Goal: Task Accomplishment & Management: Use online tool/utility

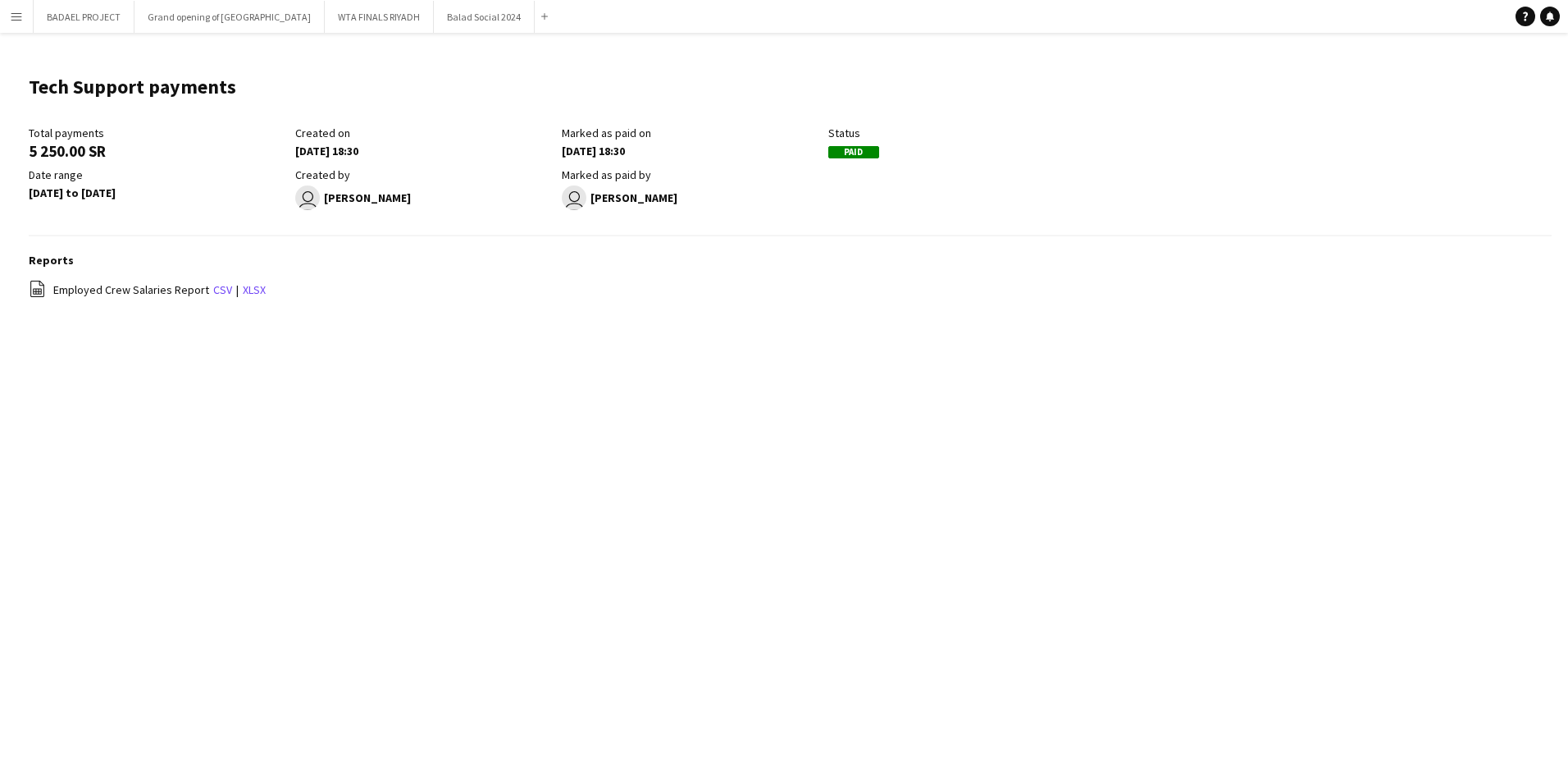
click at [15, 12] on app-icon "Menu" at bounding box center [16, 16] width 13 height 13
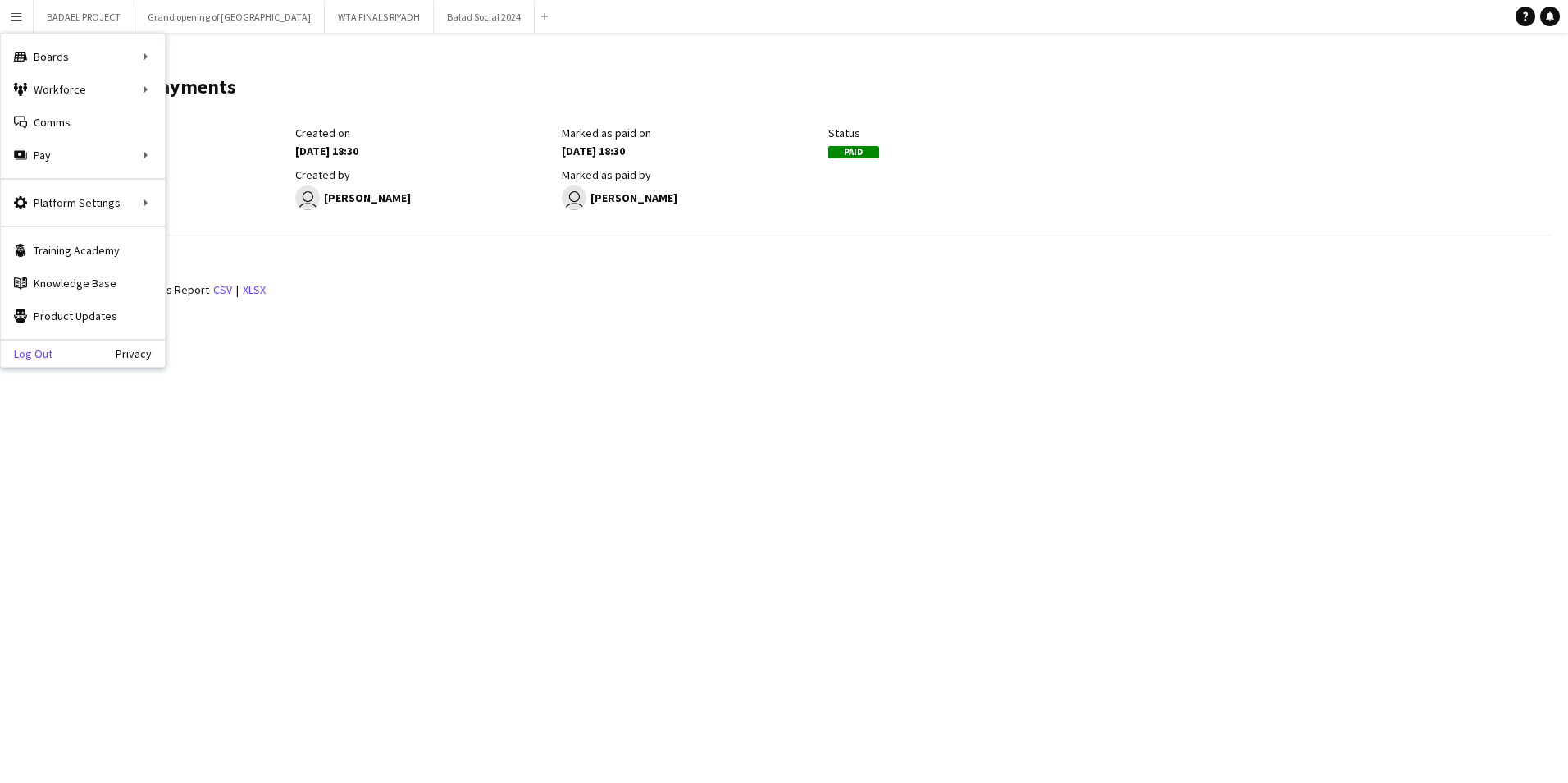
click at [46, 353] on link "Log Out" at bounding box center [27, 354] width 52 height 13
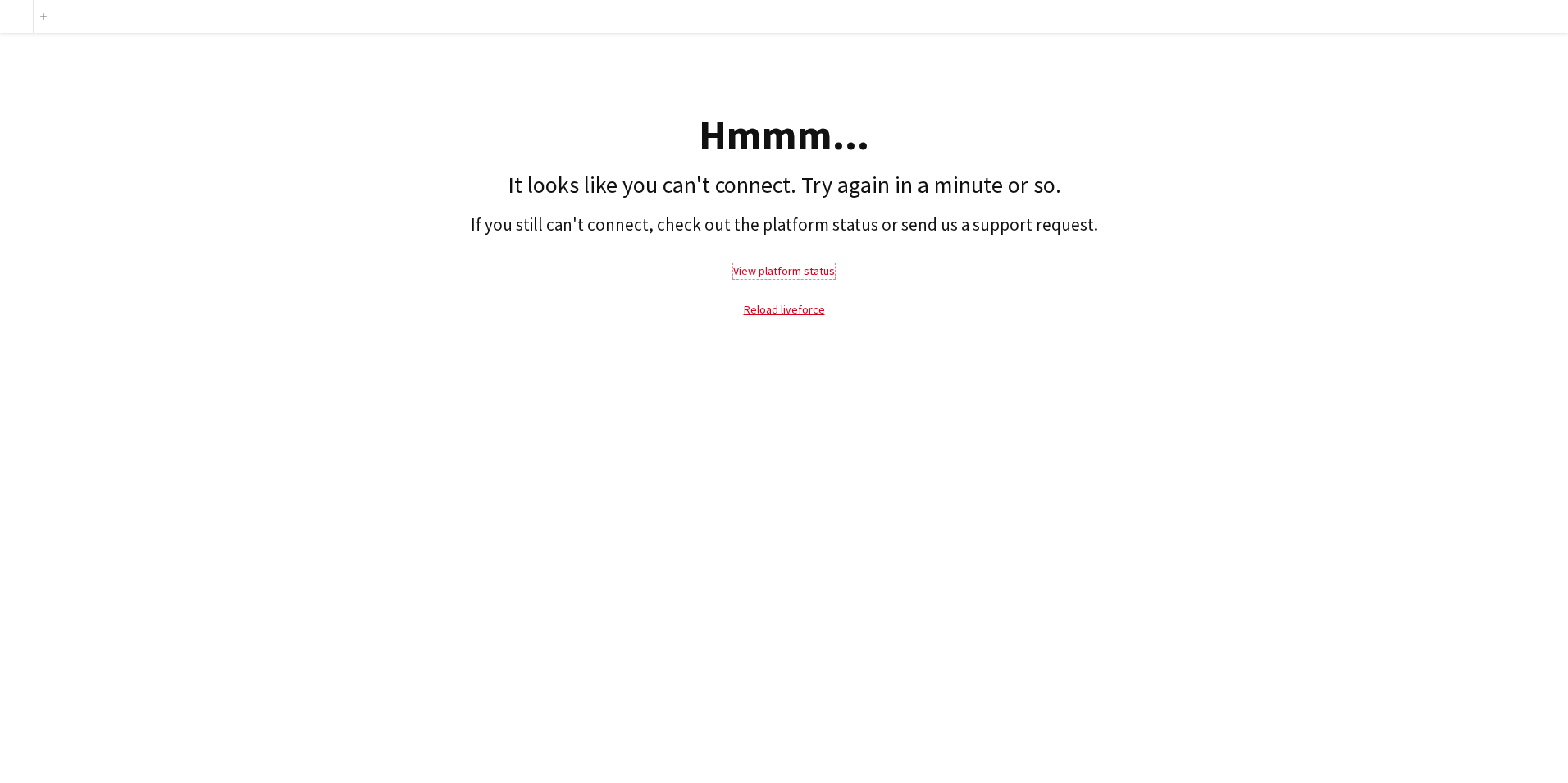
click at [792, 271] on link "View platform status" at bounding box center [784, 271] width 102 height 15
click at [784, 309] on link "Reload liveforce" at bounding box center [784, 309] width 81 height 15
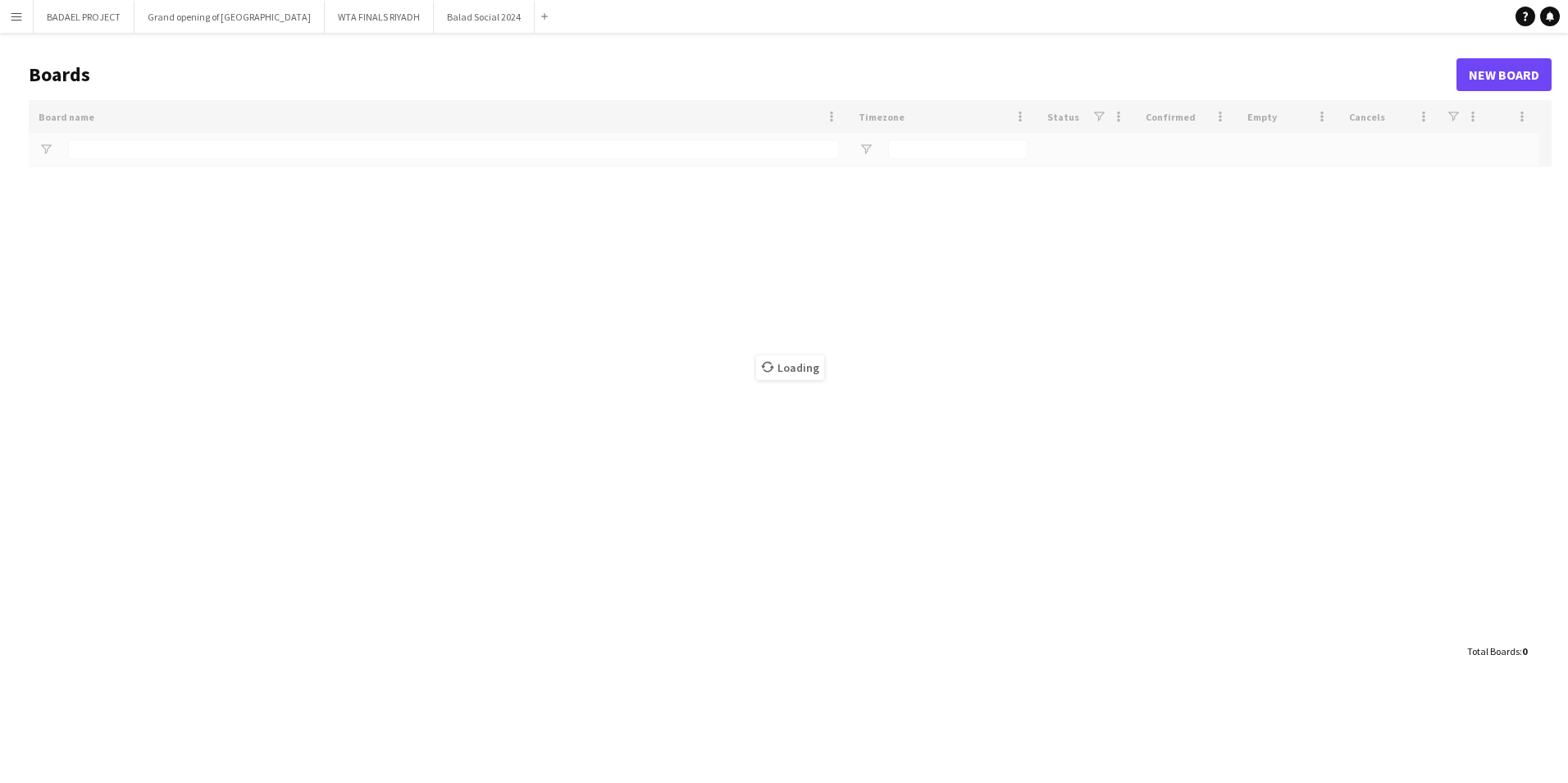
type input "*****"
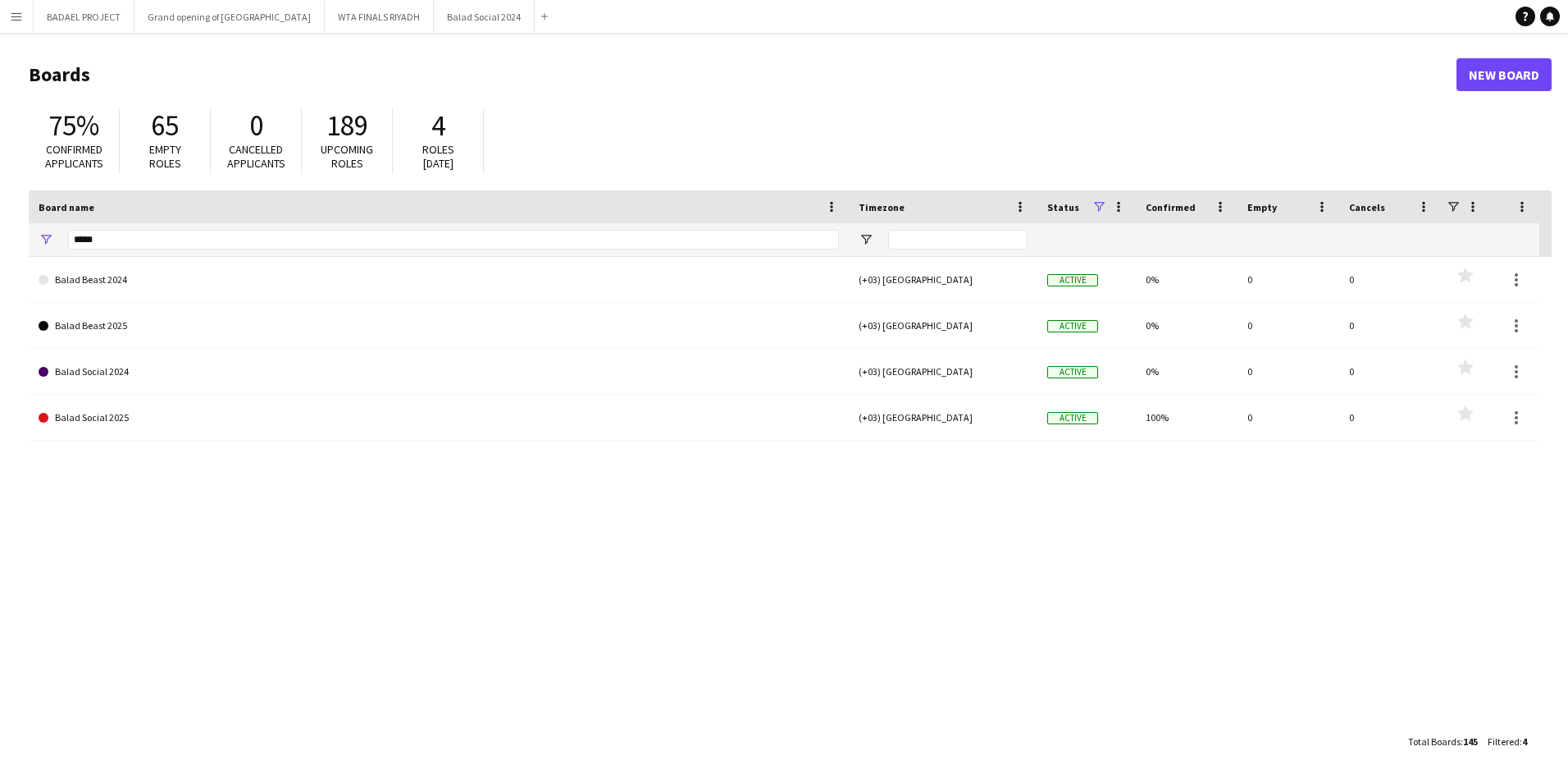
click at [14, 15] on app-icon "Menu" at bounding box center [16, 16] width 13 height 13
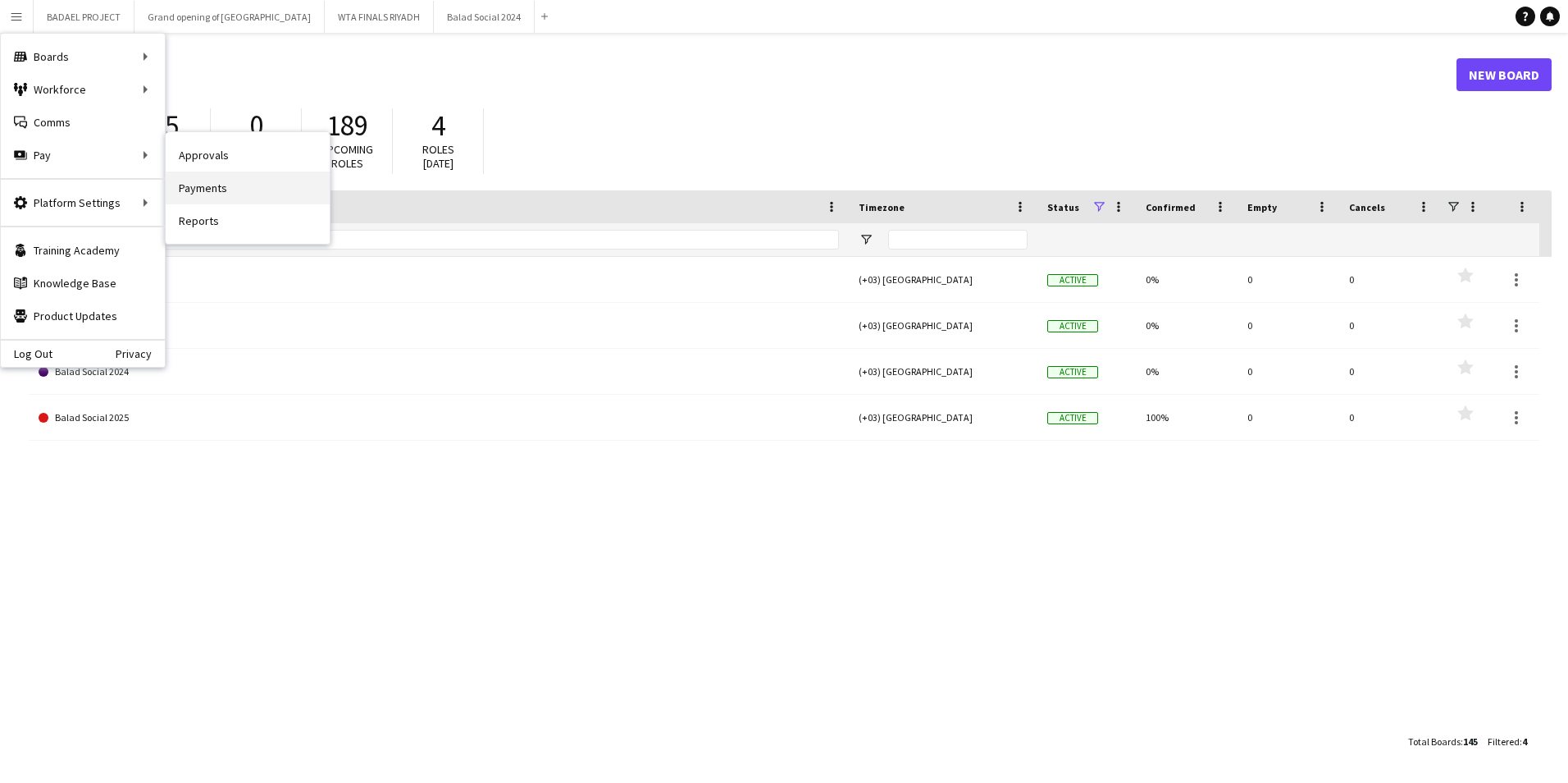
click at [223, 187] on link "Payments" at bounding box center [248, 187] width 164 height 33
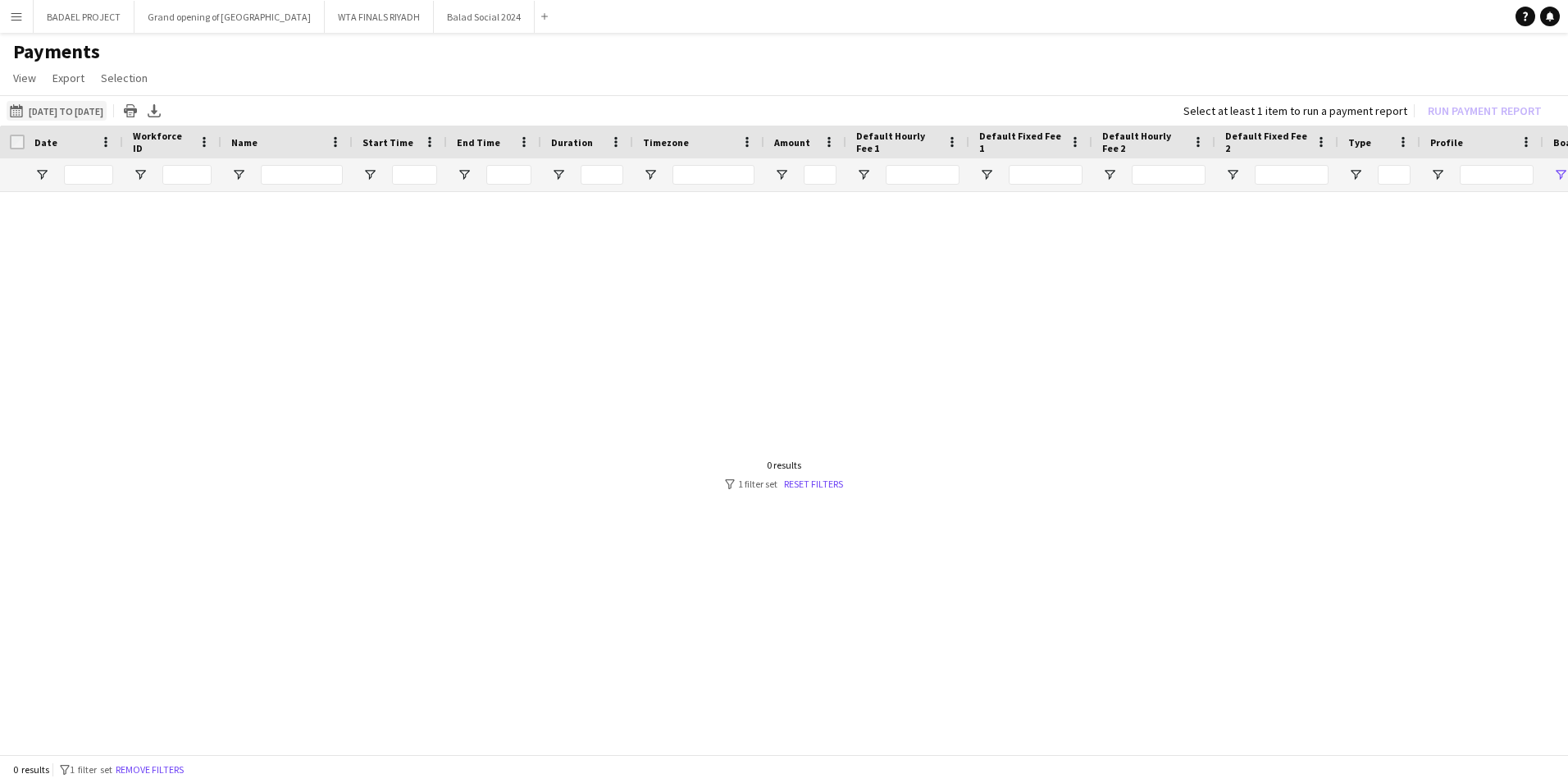
click at [83, 106] on button "[DATE] to [DATE] [DATE] to [DATE]" at bounding box center [56, 111] width 100 height 20
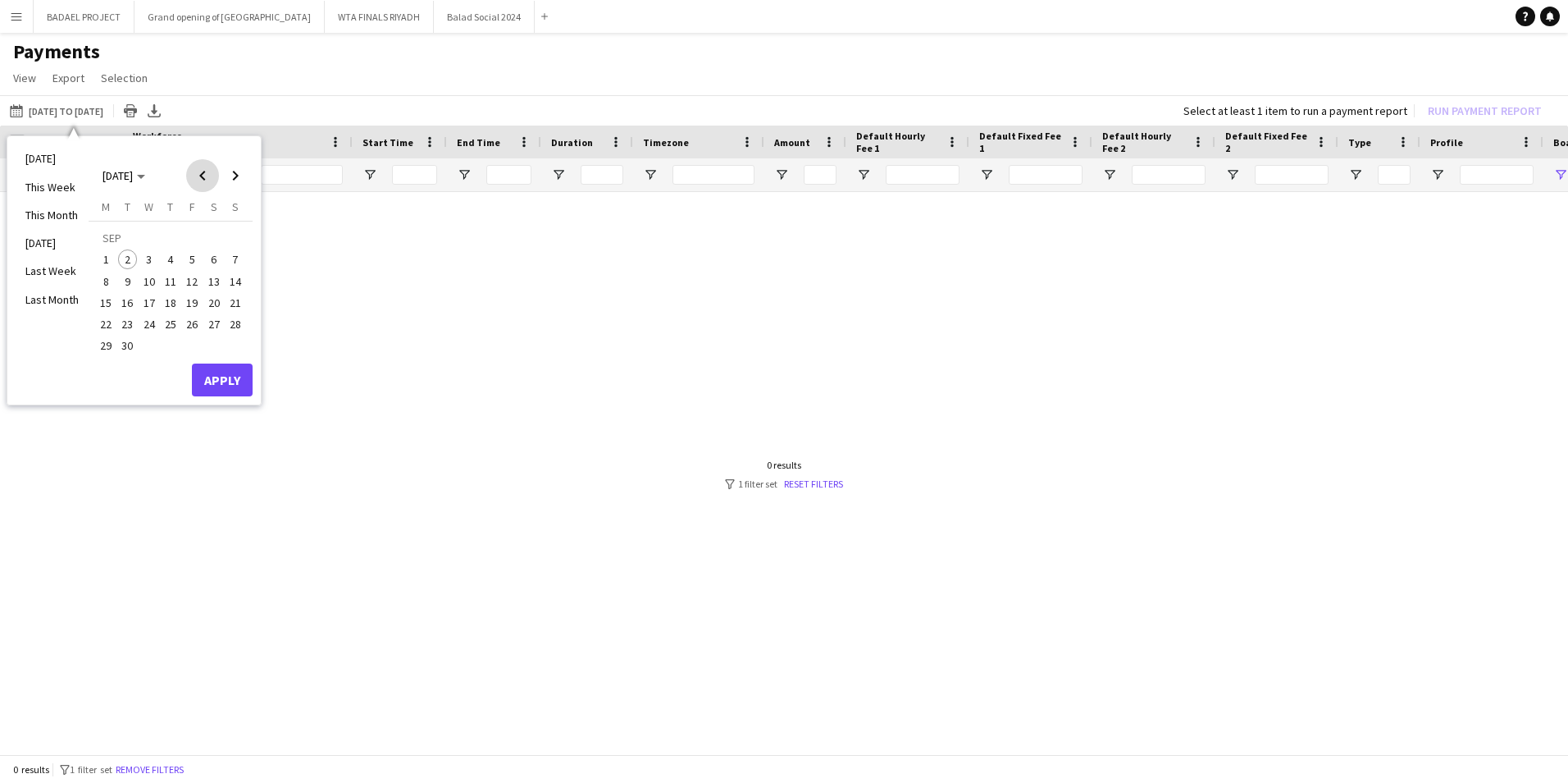
click at [198, 177] on span "Previous month" at bounding box center [203, 175] width 33 height 33
click at [189, 241] on span "1" at bounding box center [192, 239] width 20 height 23
click at [236, 326] on span "31" at bounding box center [236, 328] width 20 height 20
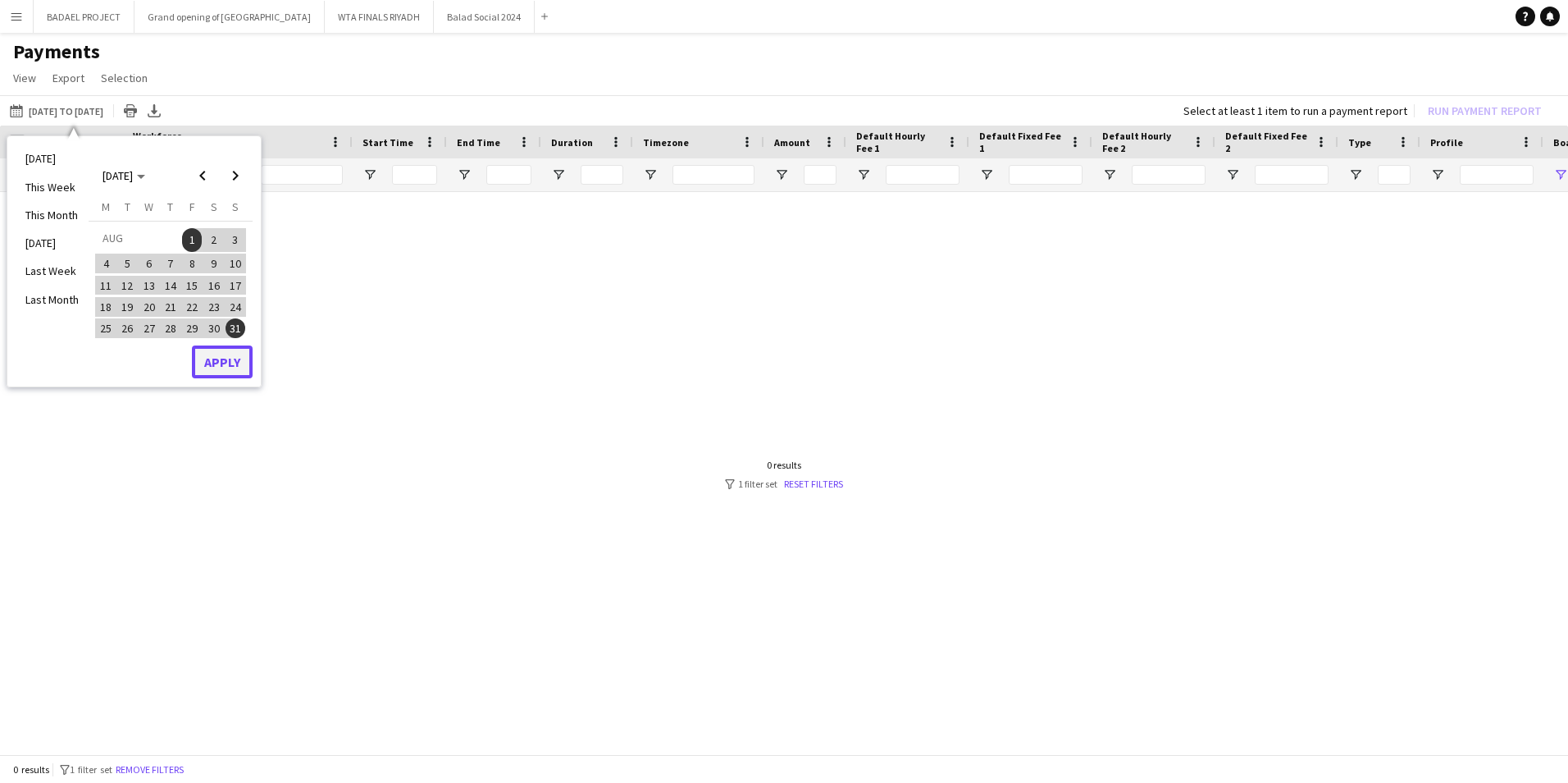
click at [228, 367] on button "Apply" at bounding box center [222, 362] width 61 height 33
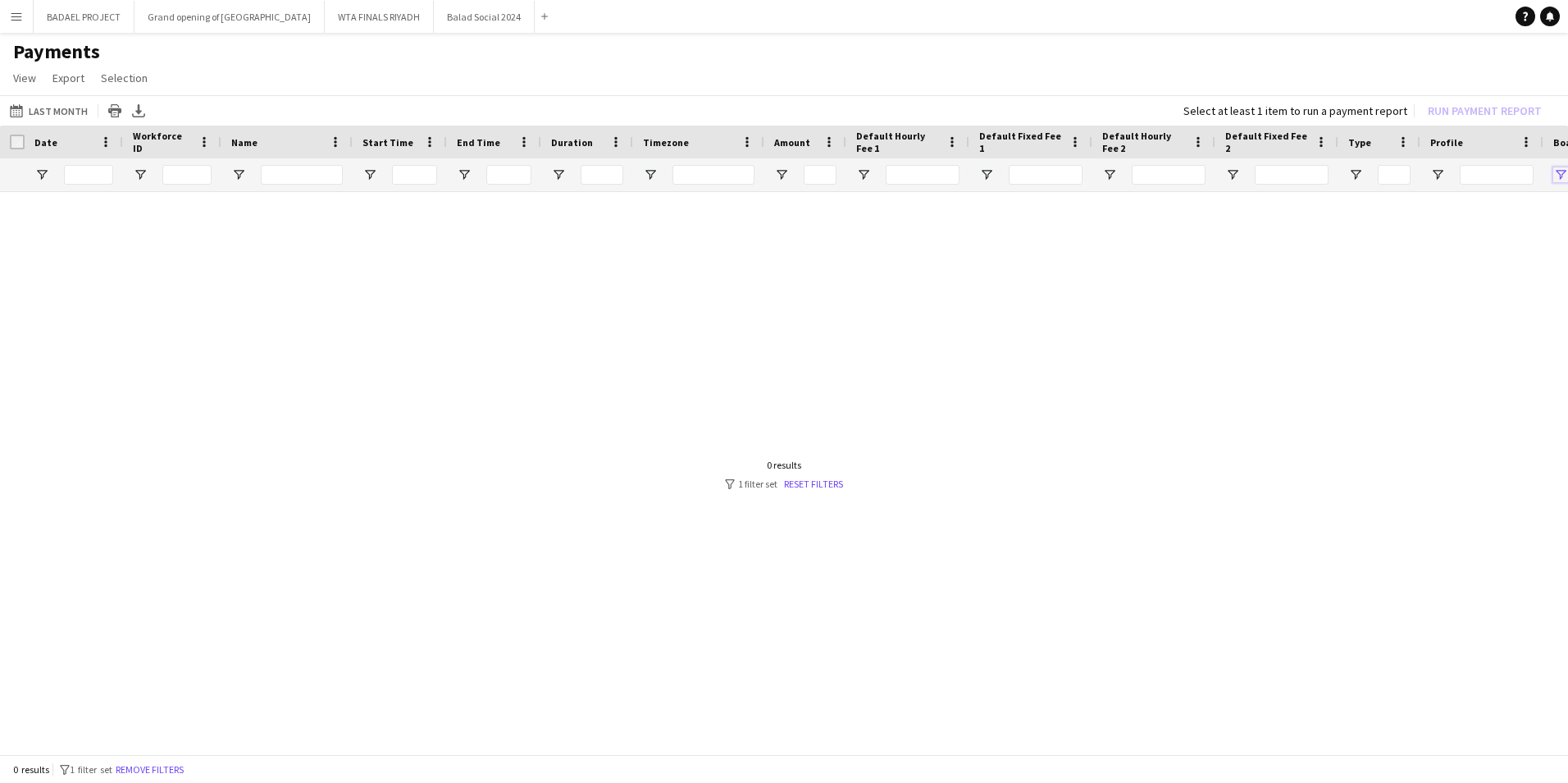
click at [1559, 176] on span "Open Filter Menu" at bounding box center [1560, 174] width 15 height 15
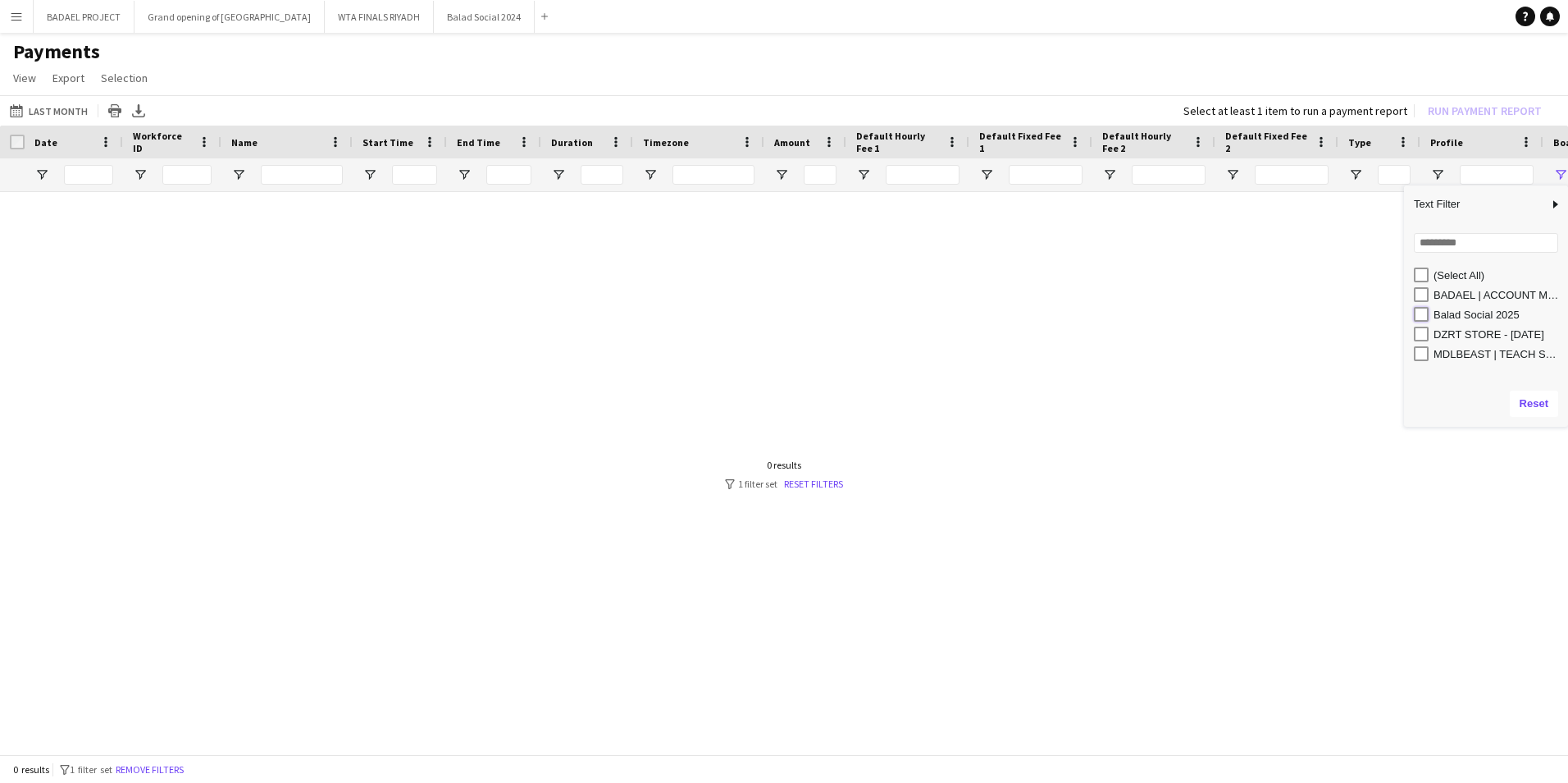
type input "**********"
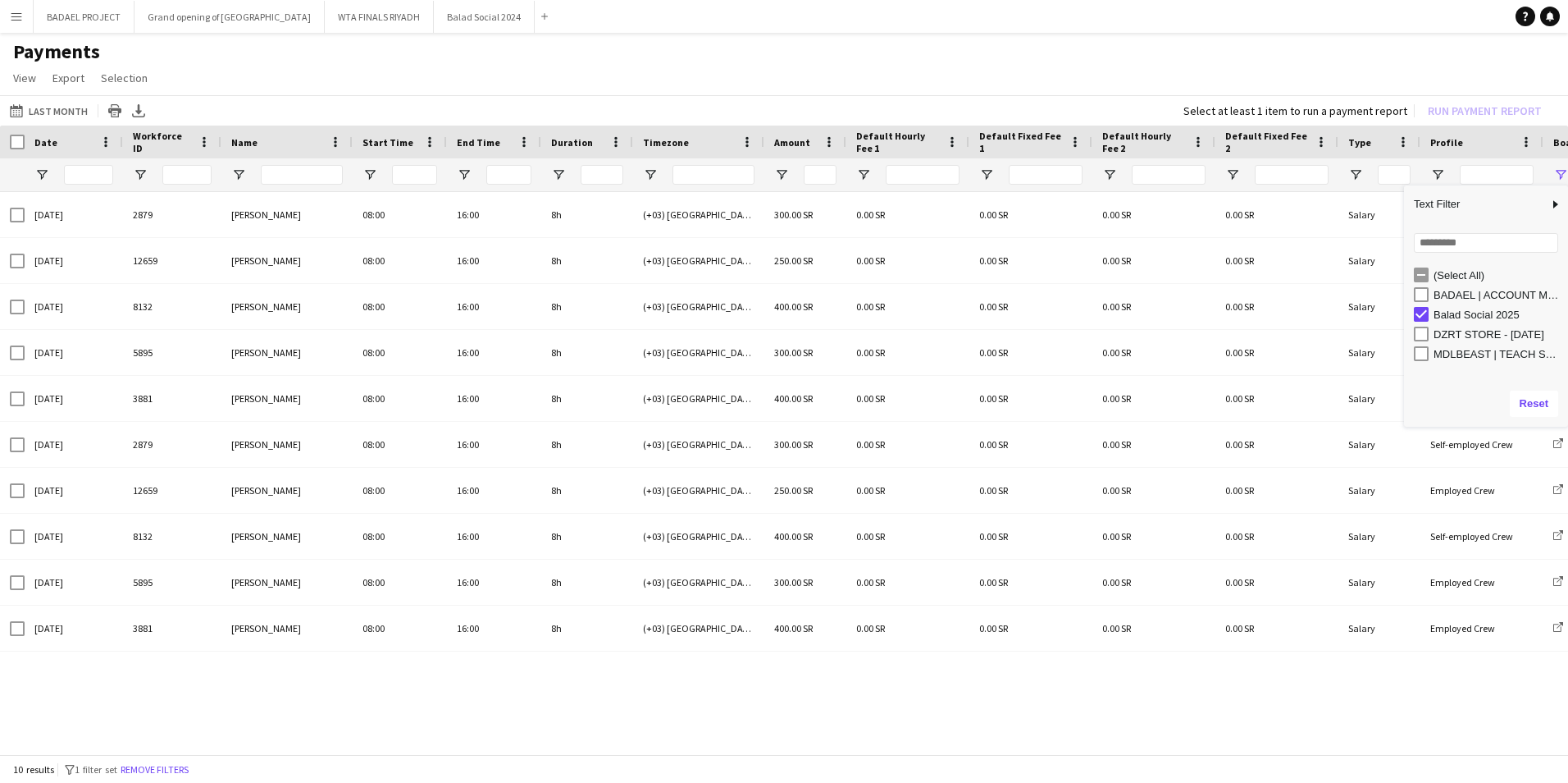
click at [1031, 64] on app-page-menu "View Customise view Customise filters Reset Filters Reset View Reset All Export…" at bounding box center [784, 79] width 1568 height 31
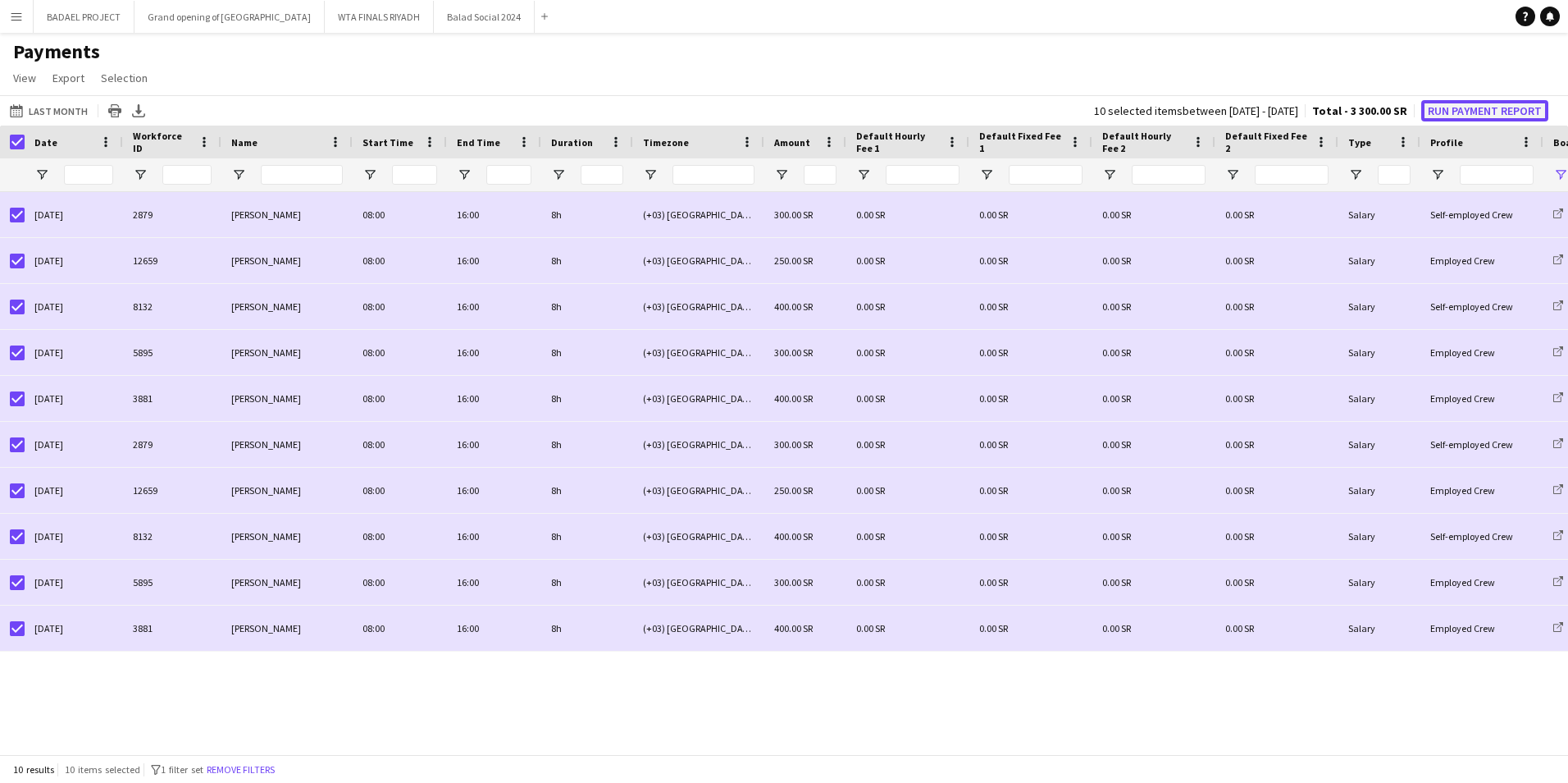
click at [1477, 107] on button "Run Payment Report" at bounding box center [1484, 111] width 127 height 21
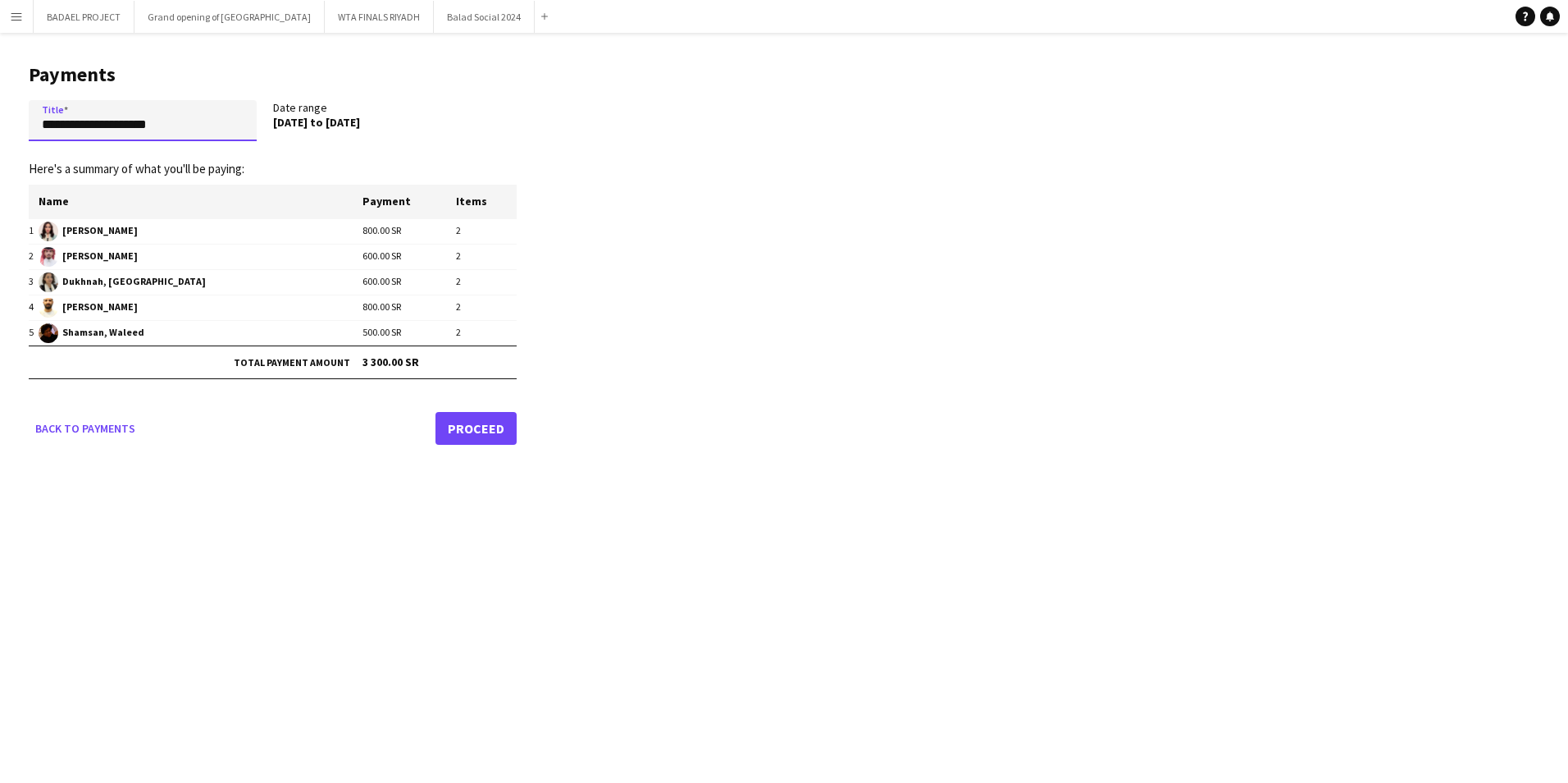
drag, startPoint x: 177, startPoint y: 126, endPoint x: -4, endPoint y: 120, distance: 181.1
click at [0, 120] on html "Menu Boards Boards Boards All jobs Status Workforce Workforce My Workforce Recr…" at bounding box center [784, 391] width 1568 height 783
type input "**********"
click at [479, 433] on link "Proceed" at bounding box center [476, 428] width 81 height 33
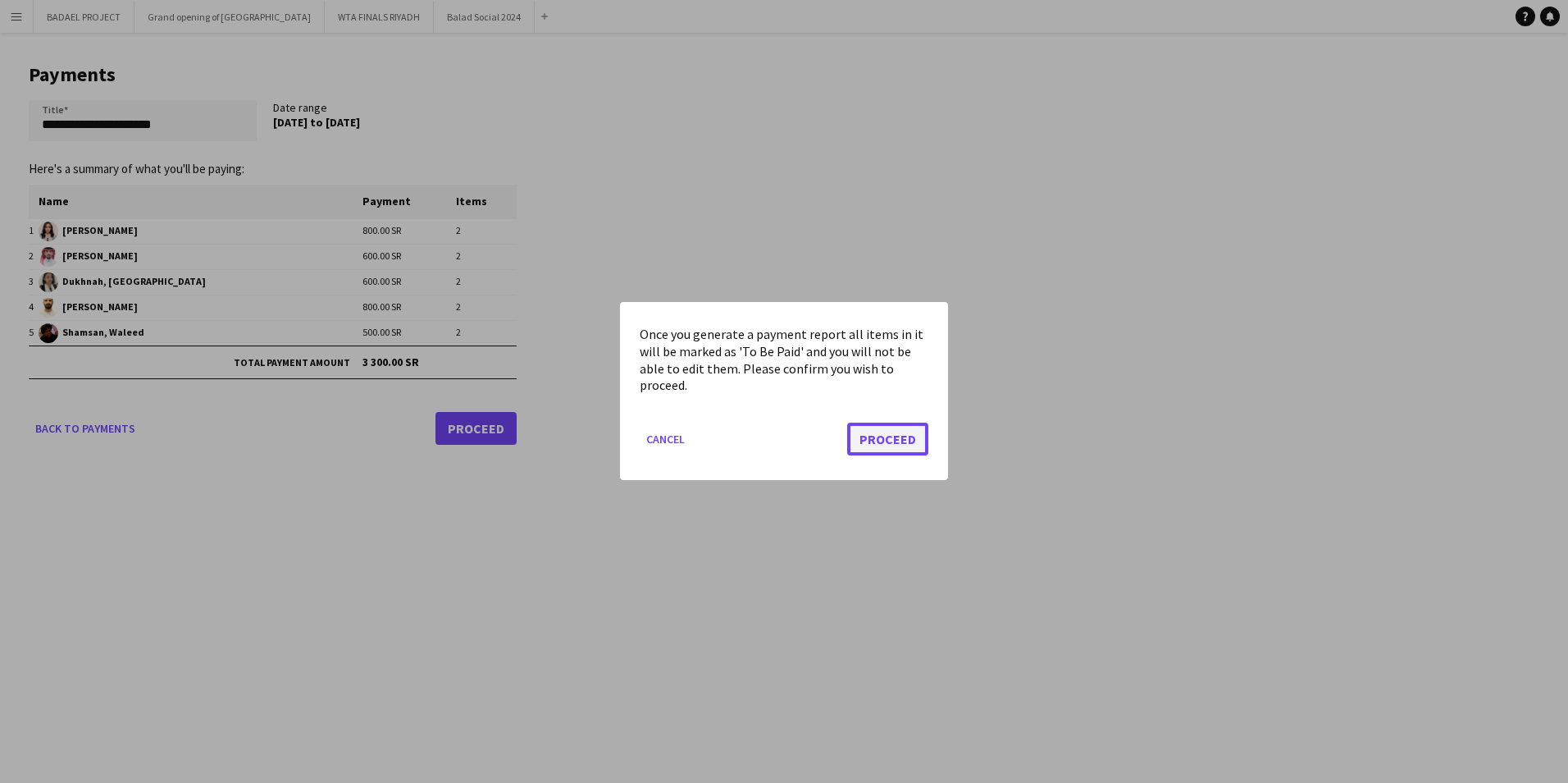
click at [886, 437] on button "Proceed" at bounding box center [887, 439] width 81 height 33
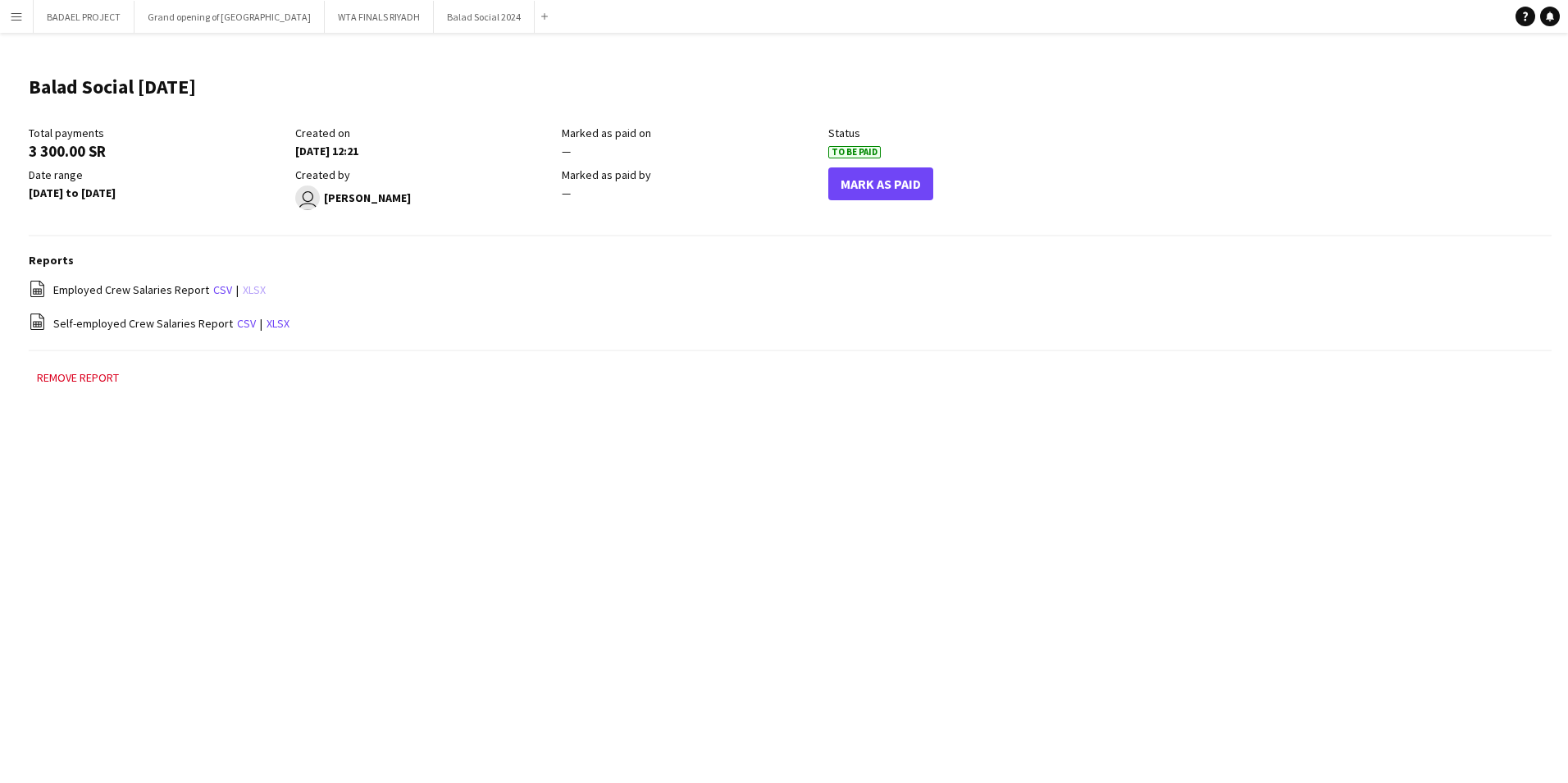
click at [245, 285] on link "xlsx" at bounding box center [254, 289] width 23 height 15
click at [267, 322] on link "xlsx" at bounding box center [278, 323] width 23 height 15
click at [867, 179] on button "Mark As Paid" at bounding box center [881, 183] width 105 height 33
click at [685, 519] on div "Menu Boards Boards Boards All jobs Status Workforce Workforce My Workforce Recr…" at bounding box center [784, 391] width 1568 height 783
click at [503, 473] on div "Menu Boards Boards Boards All jobs Status Workforce Workforce My Workforce Recr…" at bounding box center [784, 391] width 1568 height 783
